Goal: Navigation & Orientation: Find specific page/section

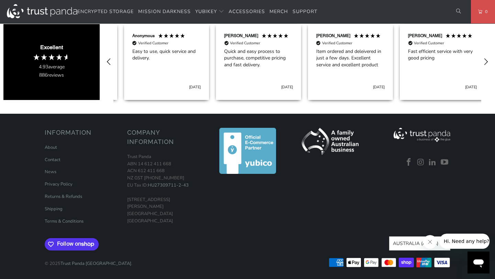
scroll to position [0, 92]
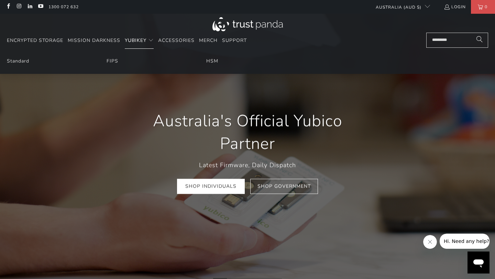
click at [130, 37] on span "YubiKey" at bounding box center [136, 40] width 22 height 7
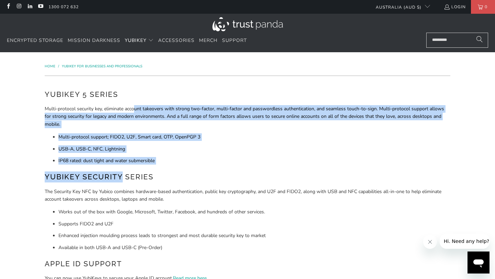
drag, startPoint x: 135, startPoint y: 108, endPoint x: 122, endPoint y: 181, distance: 74.2
click at [122, 181] on div "YubiKey 5 Series Multi-protocol security key, eliminate account takeovers with …" at bounding box center [248, 229] width 406 height 281
click at [85, 42] on span "Mission Darkness" at bounding box center [94, 40] width 53 height 7
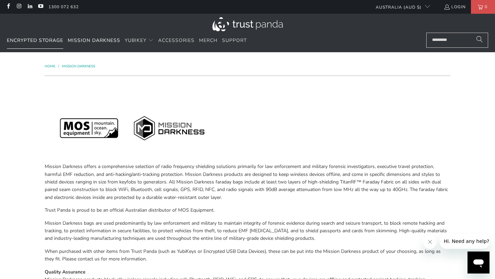
click at [44, 45] on link "Encrypted Storage" at bounding box center [35, 41] width 56 height 16
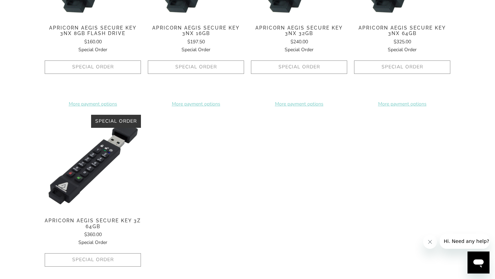
scroll to position [631, 0]
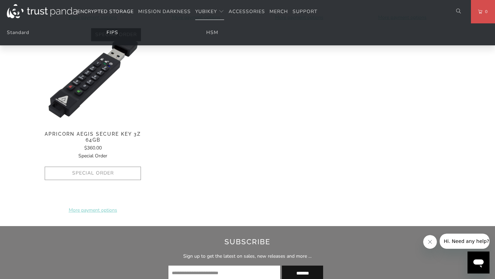
click at [117, 31] on link "FIPS" at bounding box center [113, 32] width 12 height 7
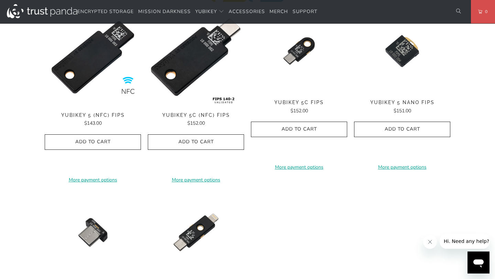
scroll to position [269, 0]
